Goal: Transaction & Acquisition: Purchase product/service

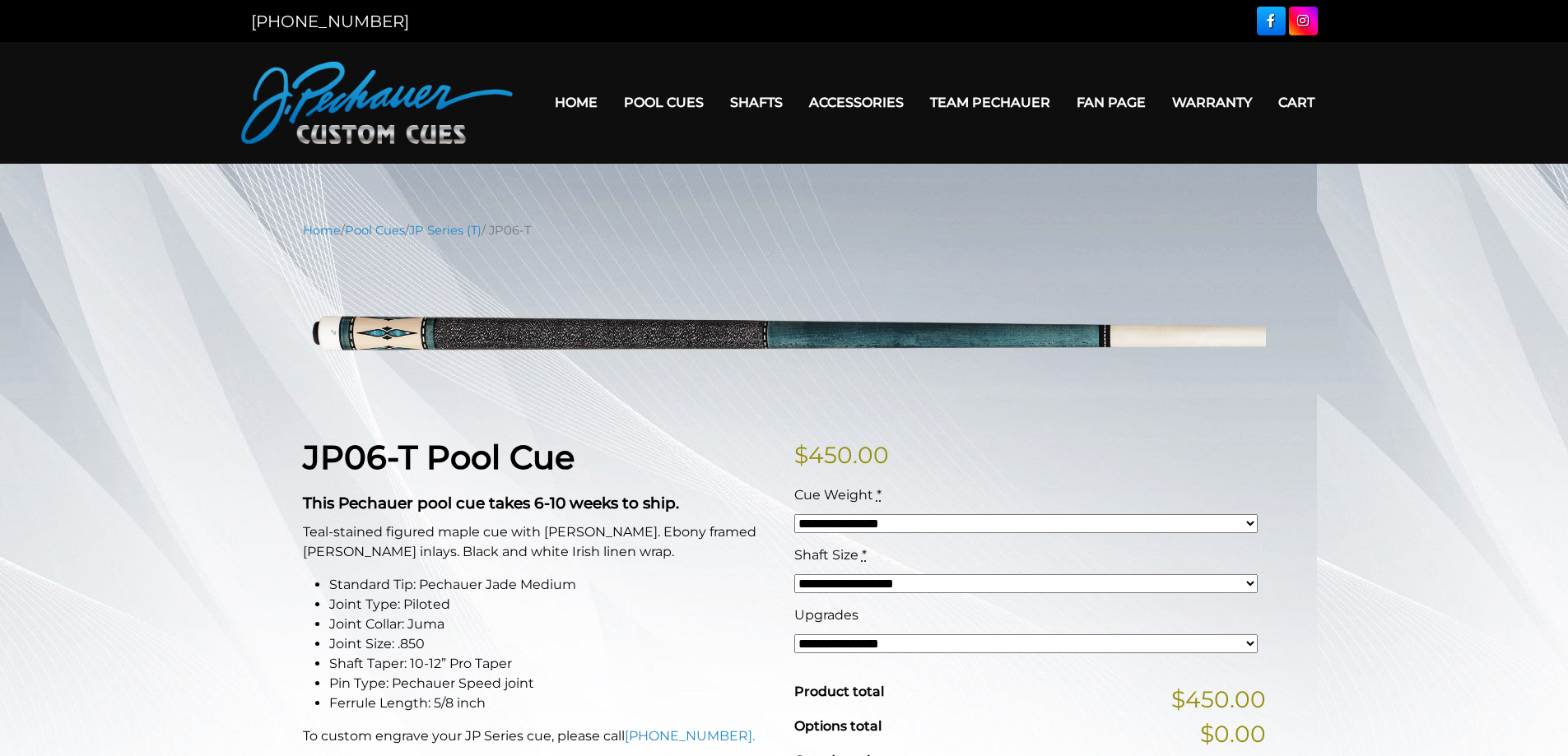
scroll to position [298, 0]
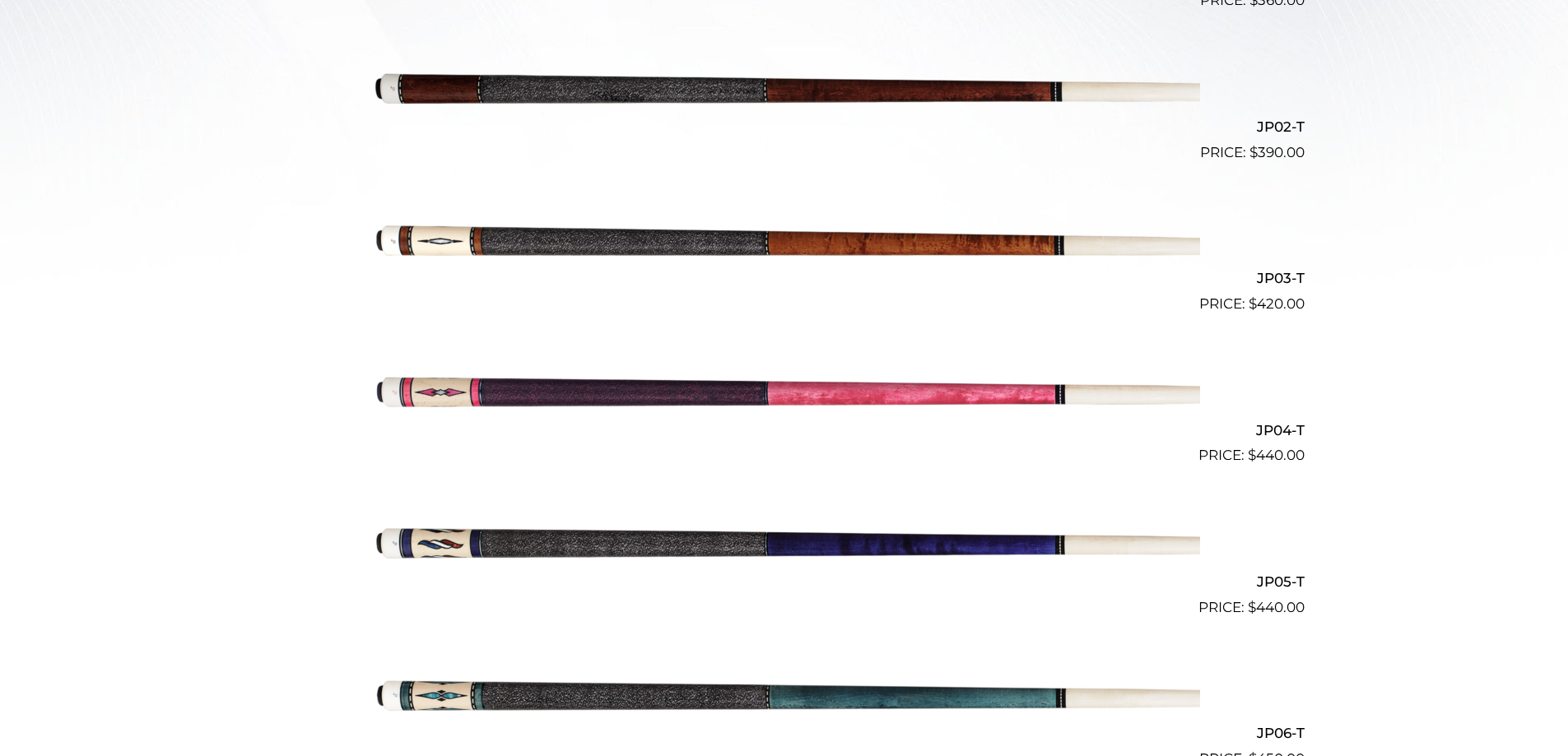
scroll to position [656, 0]
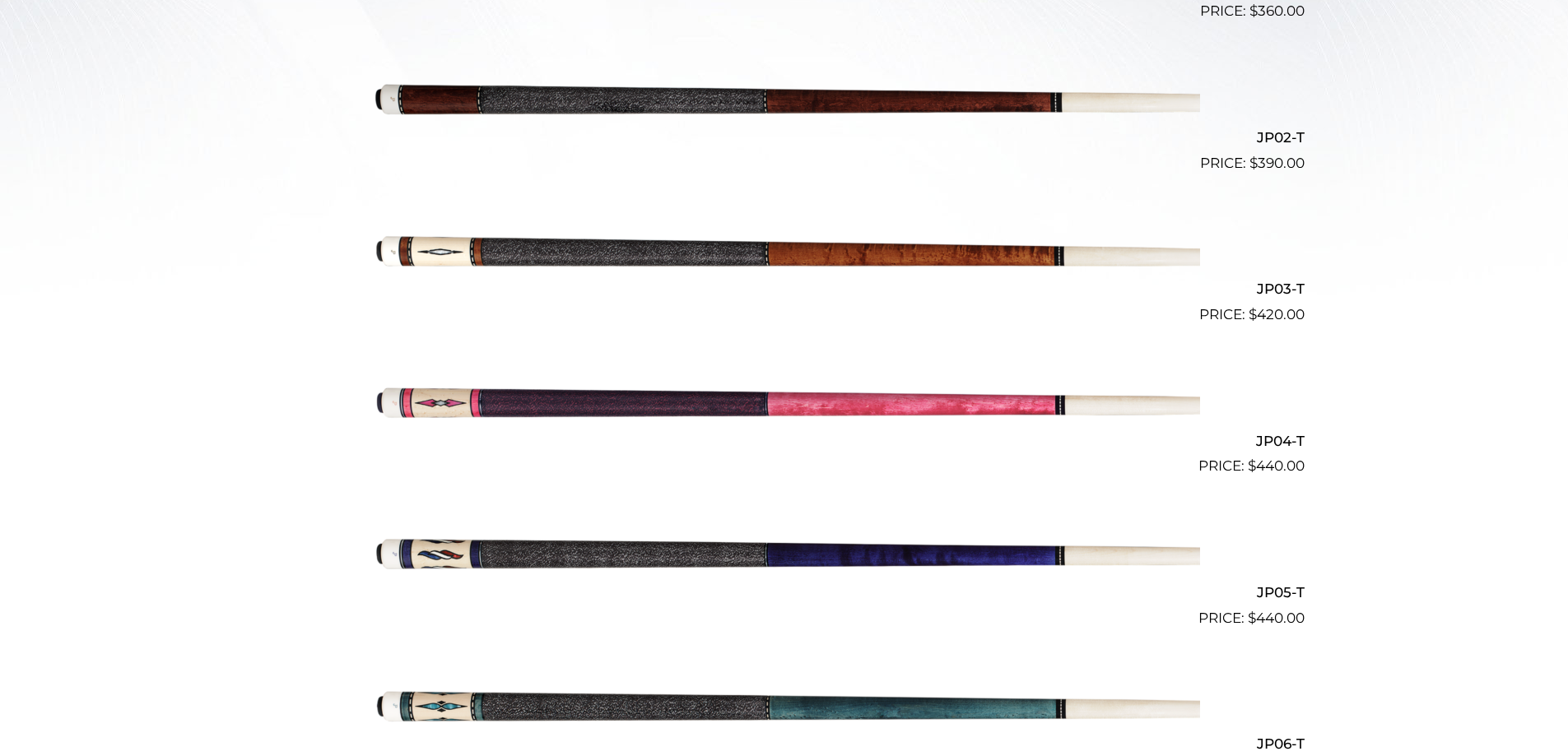
click at [474, 408] on img at bounding box center [784, 401] width 831 height 138
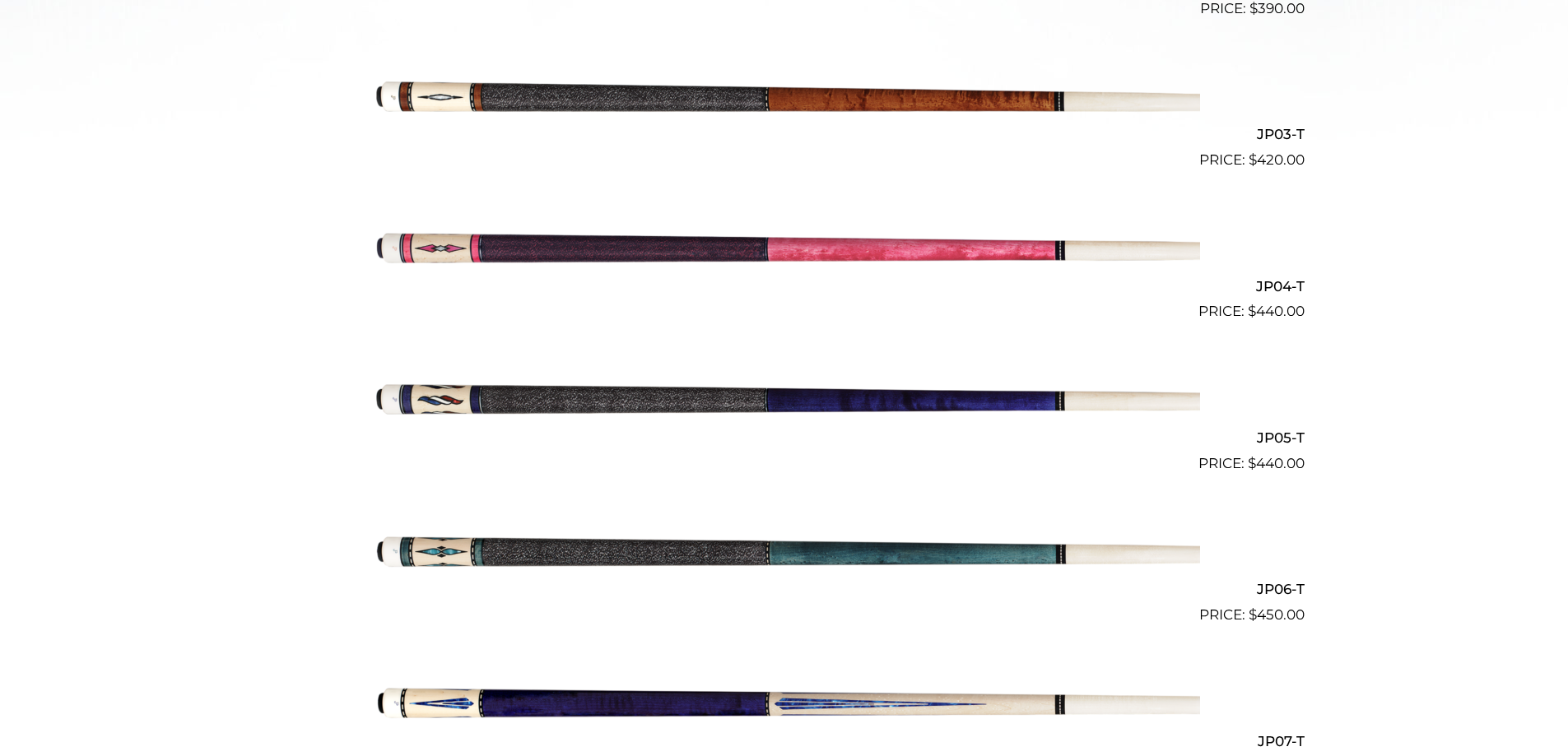
scroll to position [820, 0]
